Goal: Task Accomplishment & Management: Use online tool/utility

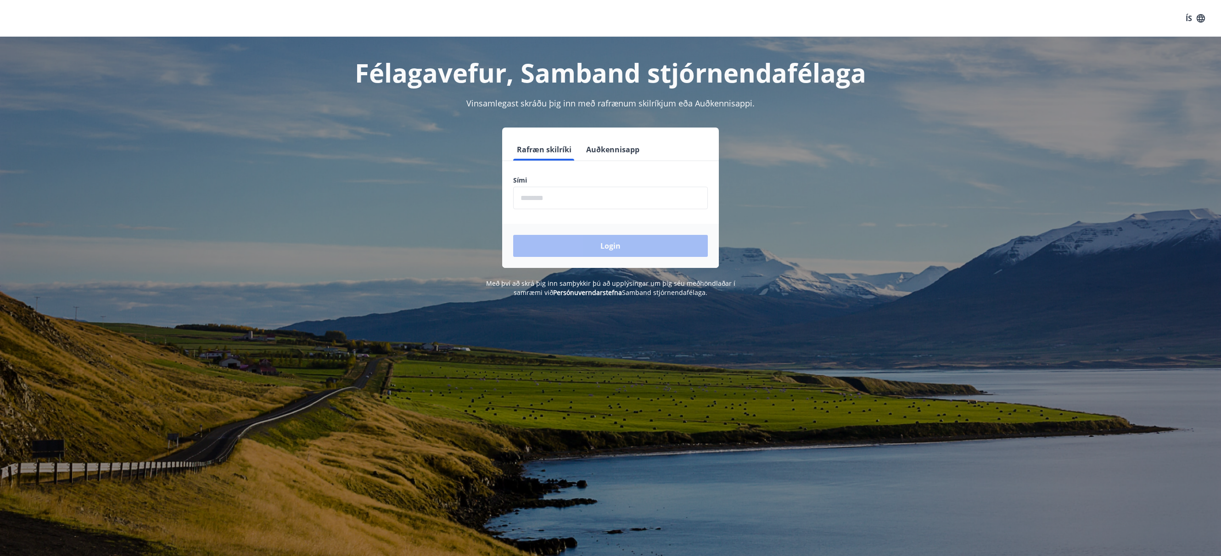
click at [578, 167] on form "Rafræn skilríki Auðkennisapp Sími ​ Login" at bounding box center [610, 203] width 217 height 129
click at [610, 245] on div "Login" at bounding box center [610, 246] width 217 height 44
click at [641, 243] on div "Login" at bounding box center [610, 246] width 217 height 44
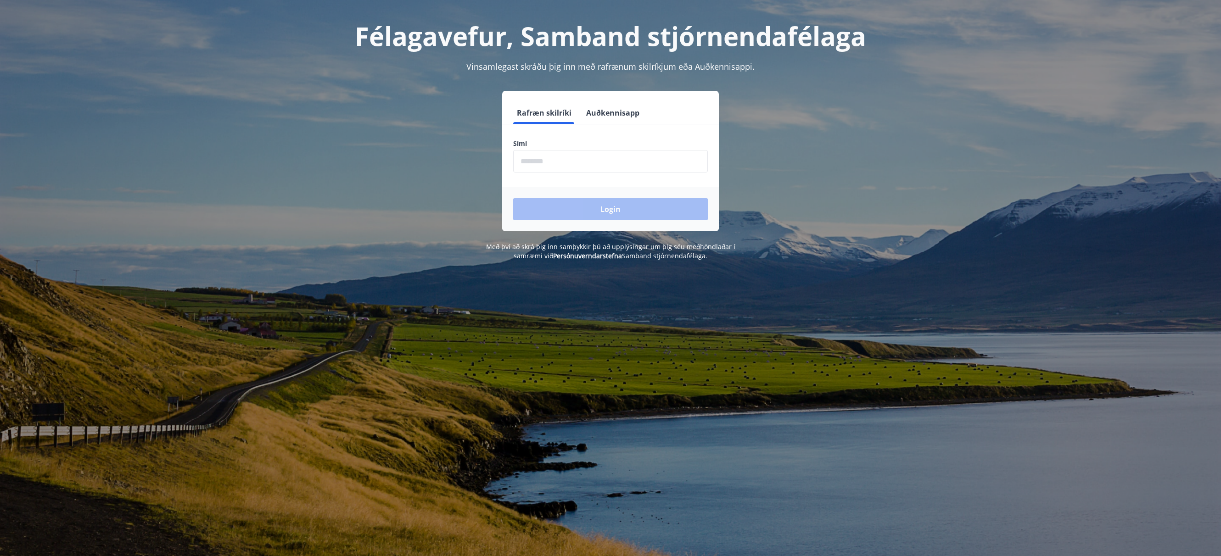
scroll to position [116, 0]
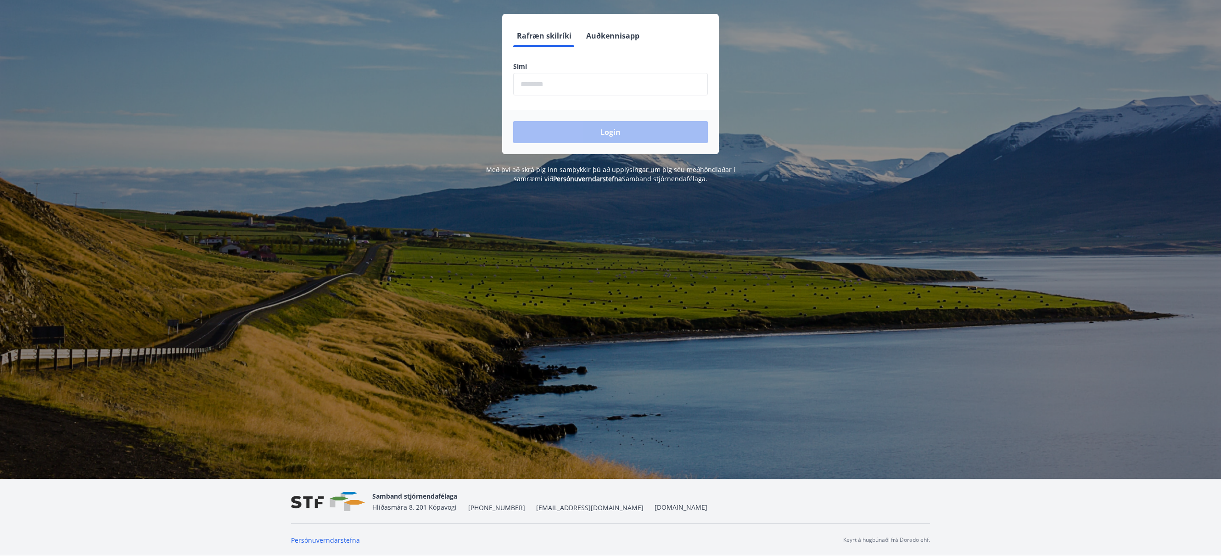
click at [336, 494] on img at bounding box center [328, 502] width 74 height 20
click at [413, 492] on span "Samband stjórnendafélaga" at bounding box center [414, 496] width 85 height 9
drag, startPoint x: 442, startPoint y: 491, endPoint x: 469, endPoint y: 493, distance: 27.6
click at [467, 493] on div "Samband stjórnendafélaga [STREET_ADDRESS] [PHONE_NUMBER] [EMAIL_ADDRESS][DOMAIN…" at bounding box center [539, 502] width 335 height 22
click at [469, 308] on div "Félagavefur, Samband stjórnendafélaga Vinsamlegast skráðu þig inn með rafrænum …" at bounding box center [610, 201] width 1221 height 556
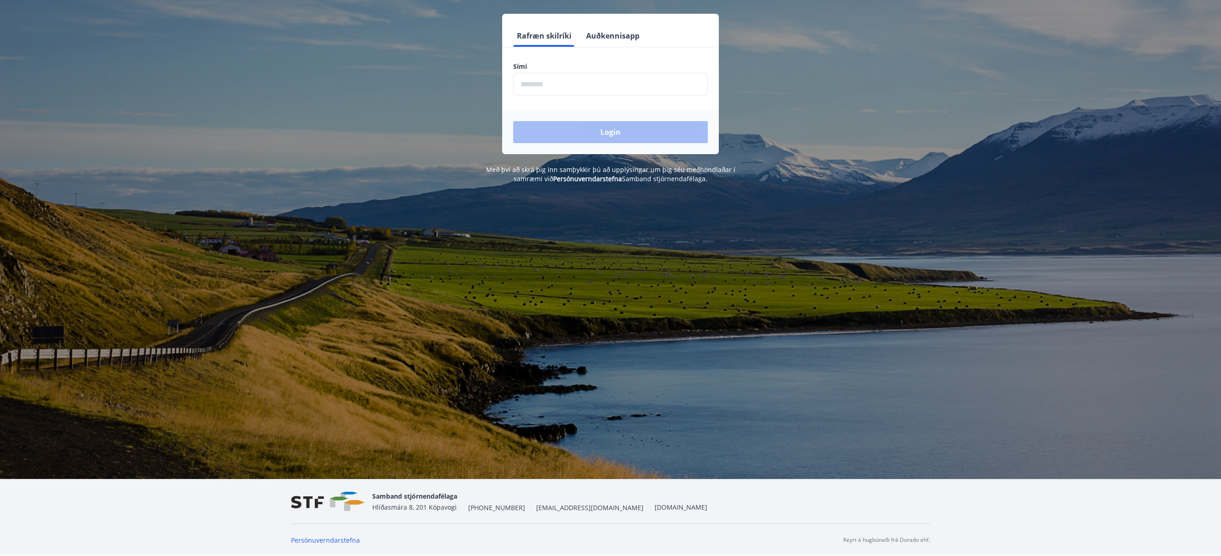
click at [469, 308] on div "Félagavefur, Samband stjórnendafélaga Vinsamlegast skráðu þig inn með rafrænum …" at bounding box center [610, 201] width 1221 height 556
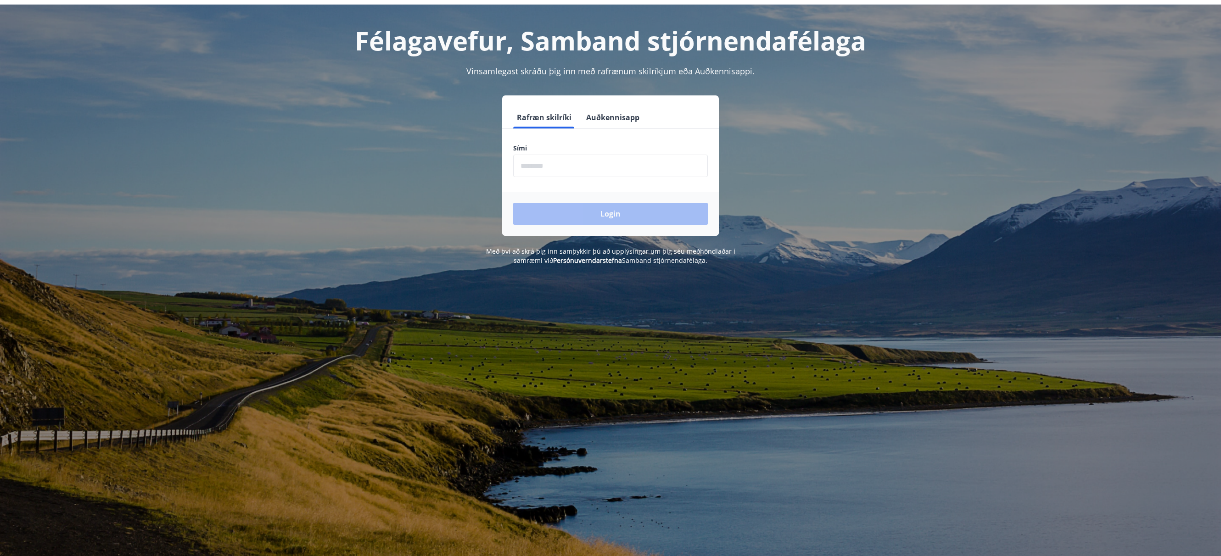
scroll to position [0, 0]
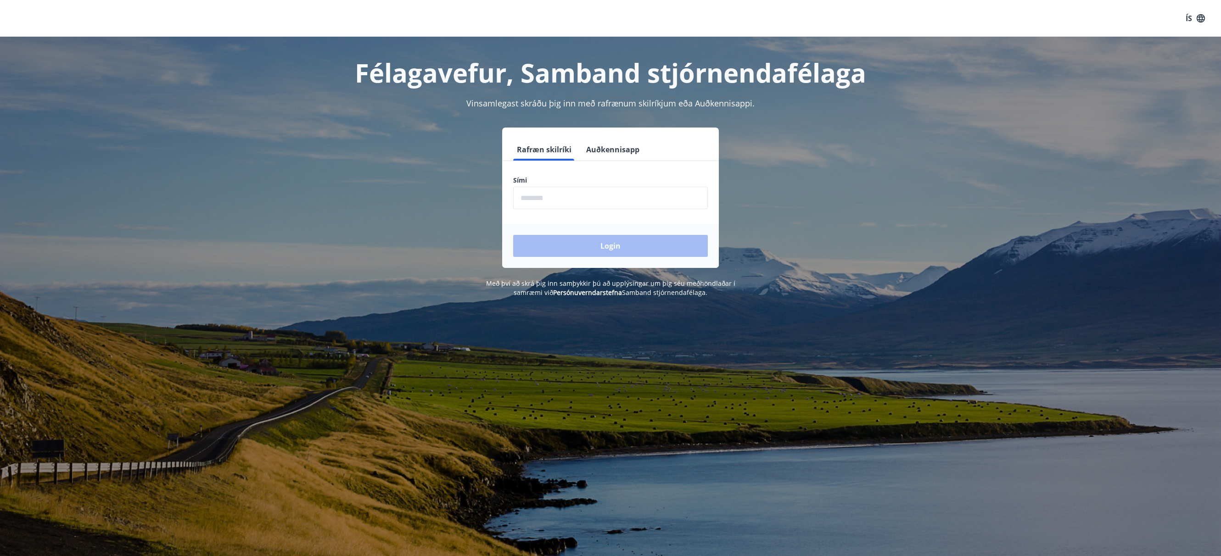
click at [439, 73] on h1 "Félagavefur, Samband stjórnendafélaga" at bounding box center [610, 72] width 639 height 35
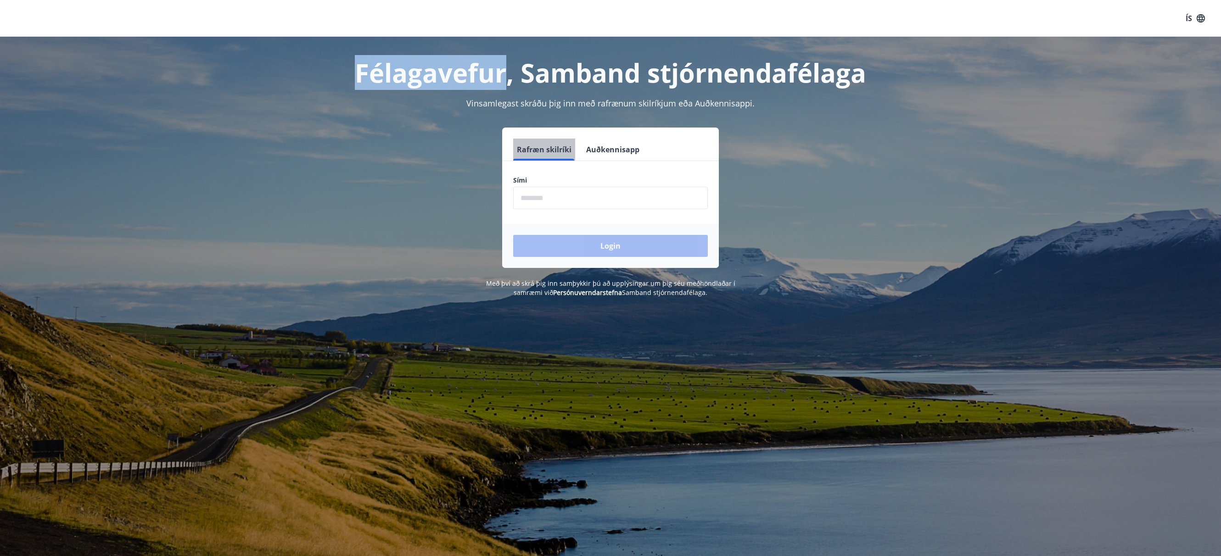
click at [547, 156] on button "Rafræn skilríki" at bounding box center [544, 150] width 62 height 22
click at [551, 152] on button "Rafræn skilríki" at bounding box center [544, 150] width 62 height 22
